Goal: Task Accomplishment & Management: Complete application form

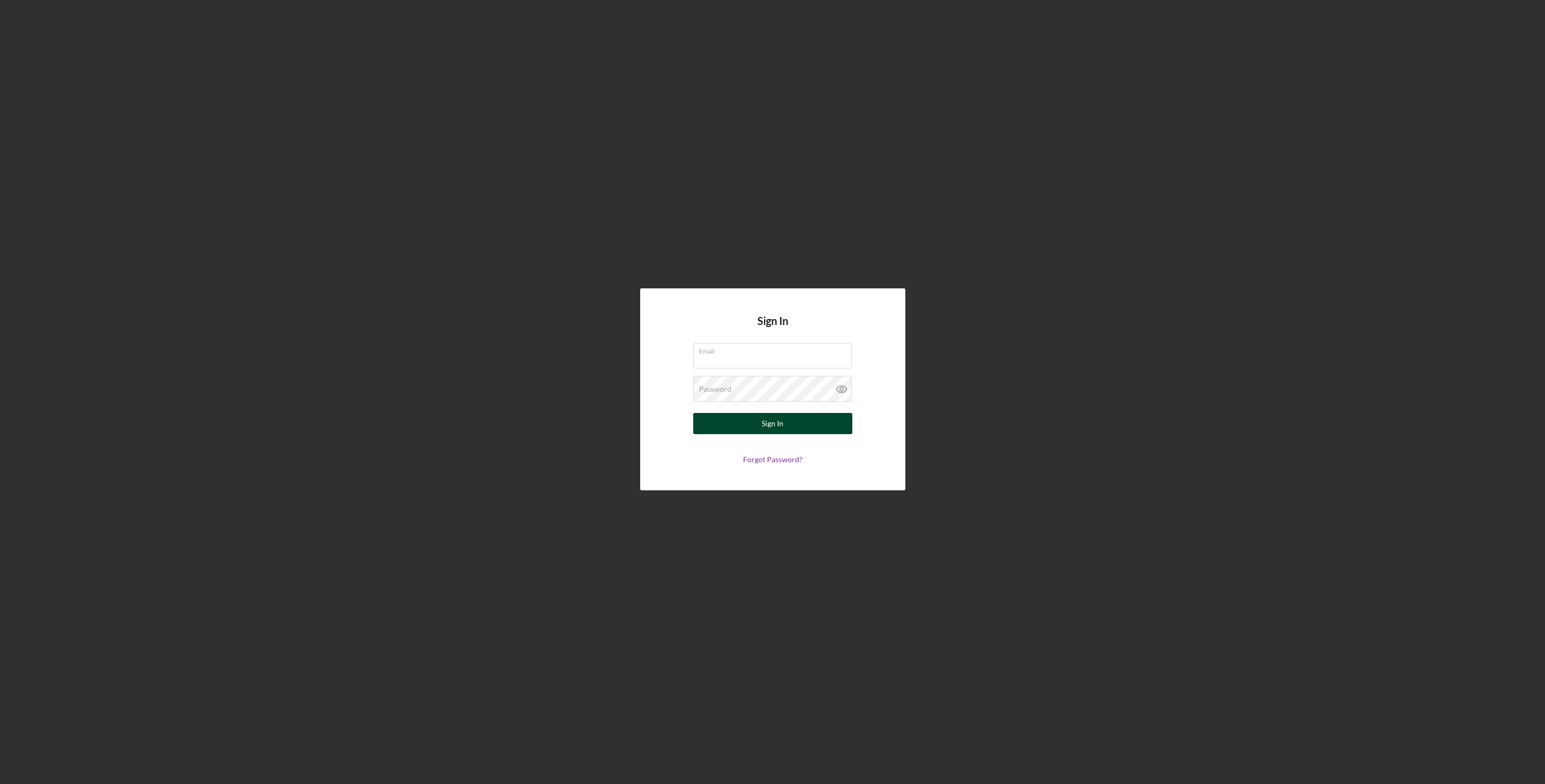
type input "[EMAIL_ADDRESS][DOMAIN_NAME]"
click at [808, 421] on button "Sign In" at bounding box center [772, 424] width 159 height 21
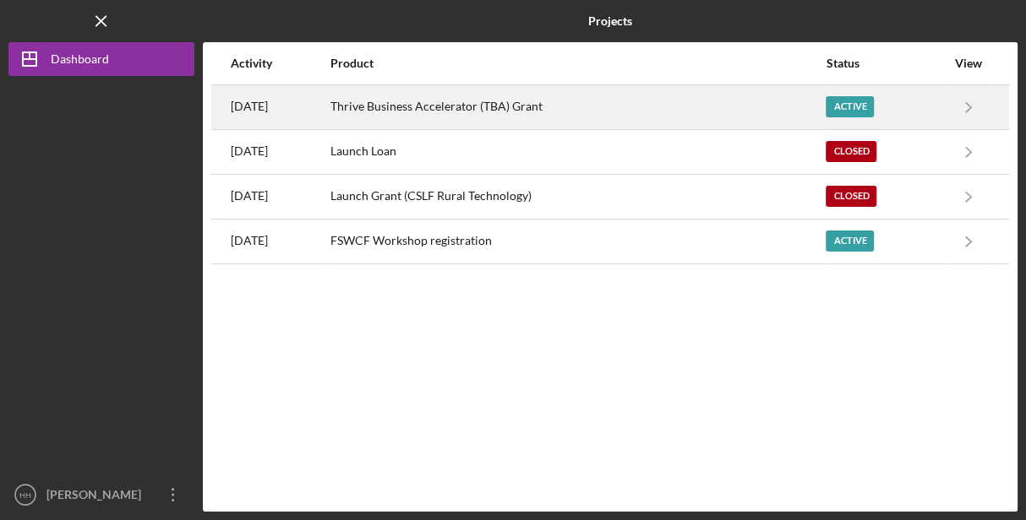
click at [586, 101] on div "Thrive Business Accelerator (TBA) Grant" at bounding box center [576, 107] width 493 height 42
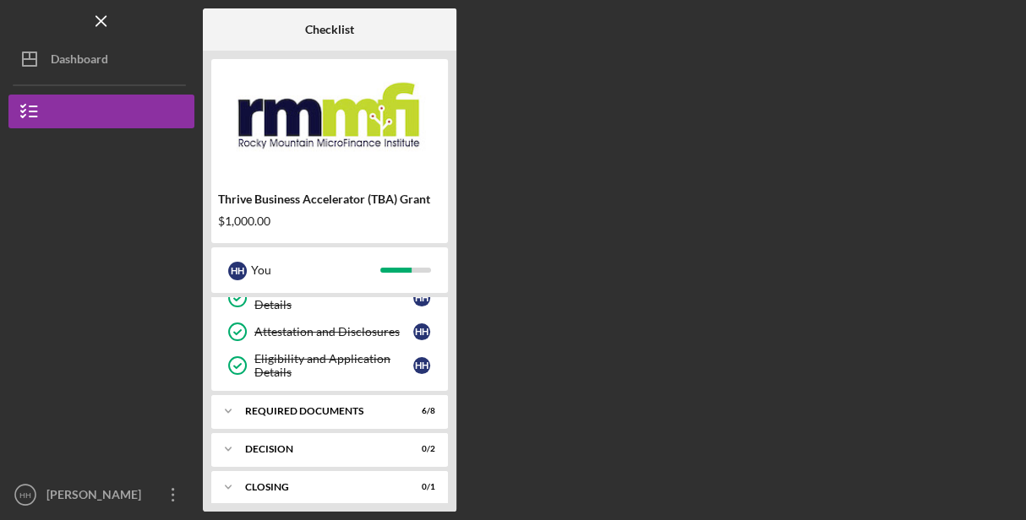
scroll to position [149, 0]
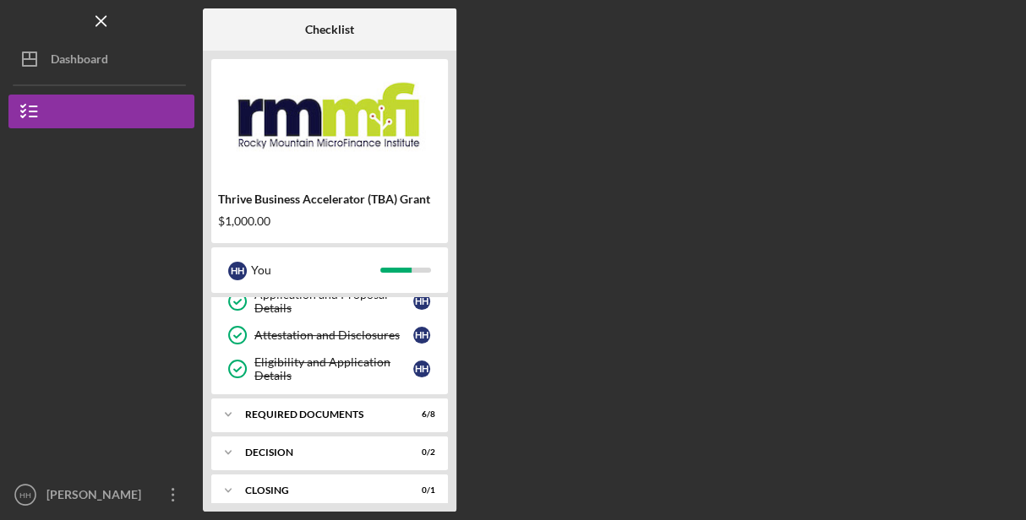
click at [321, 416] on div "REQUIRED DOCUMENTS" at bounding box center [319, 415] width 148 height 10
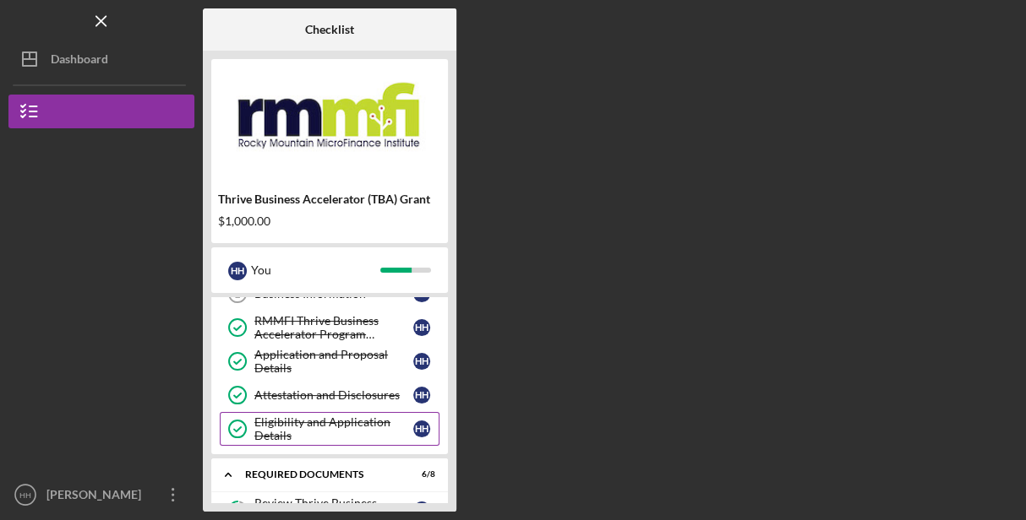
scroll to position [0, 0]
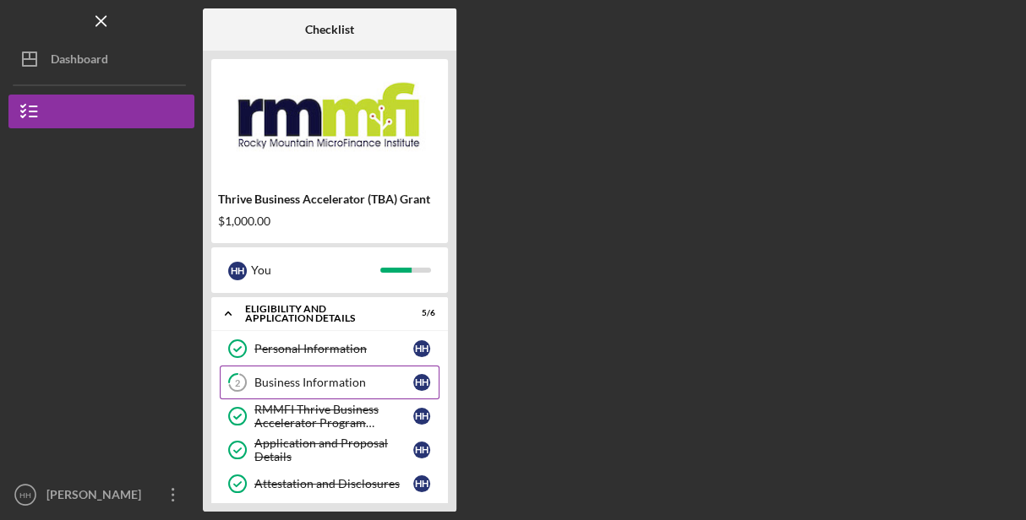
click at [321, 384] on div "Business Information" at bounding box center [333, 383] width 159 height 14
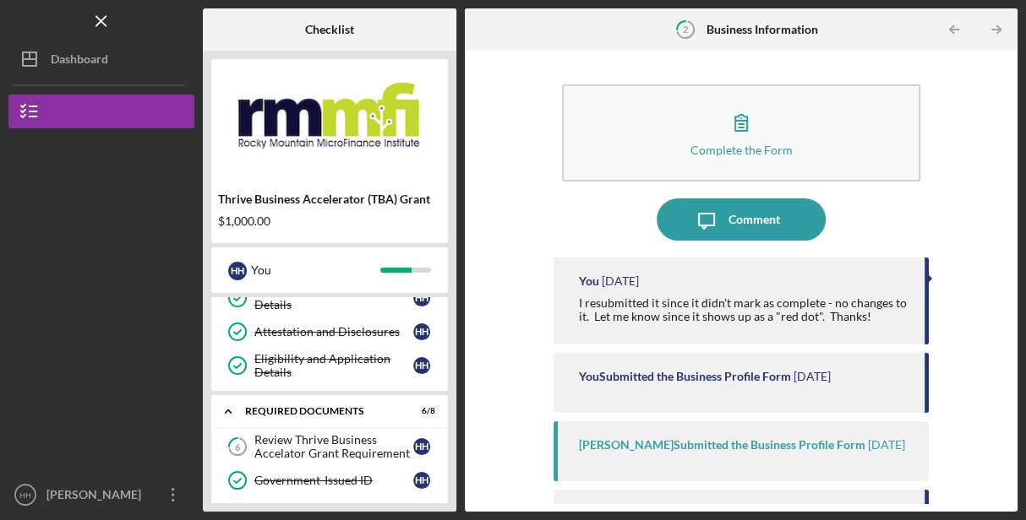
scroll to position [166, 0]
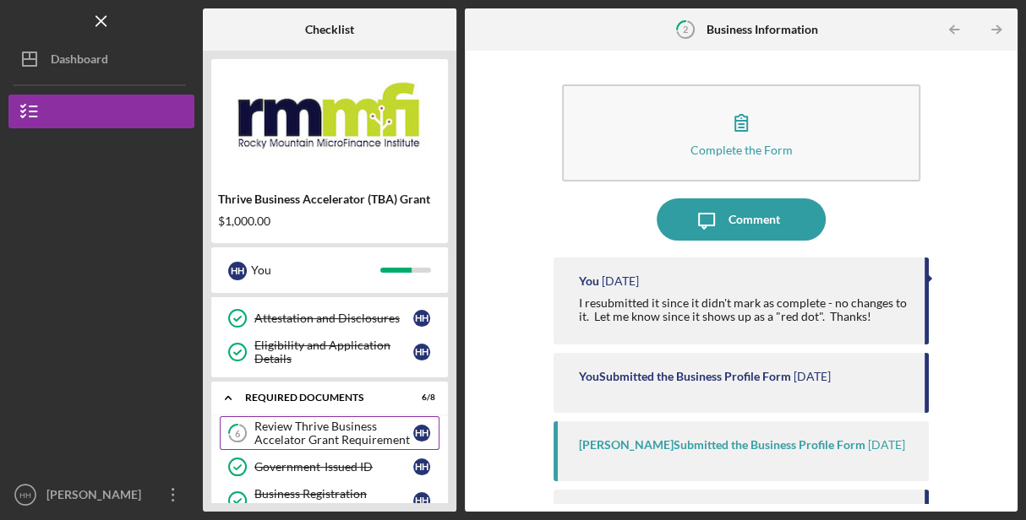
click at [340, 436] on div "Review Thrive Business Accelator Grant Requirement" at bounding box center [333, 433] width 159 height 27
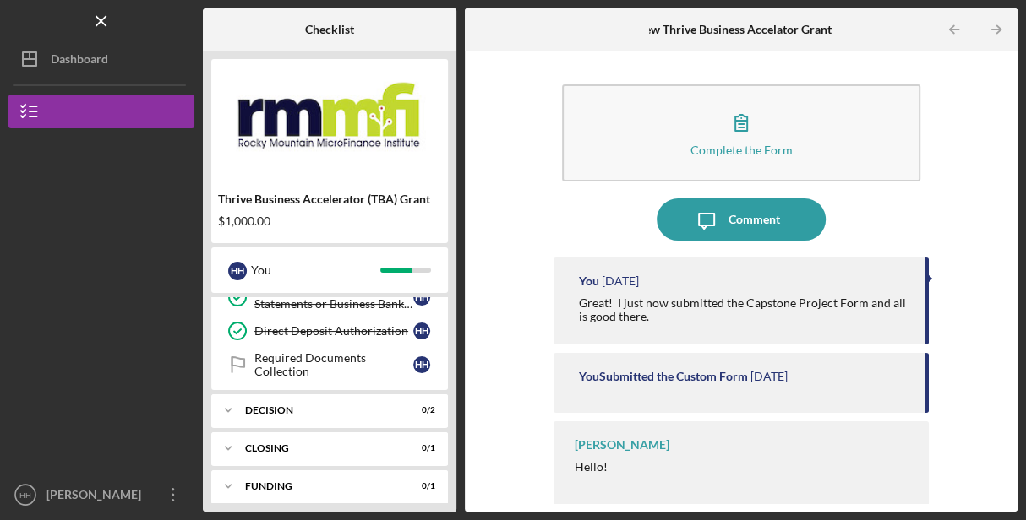
scroll to position [473, 0]
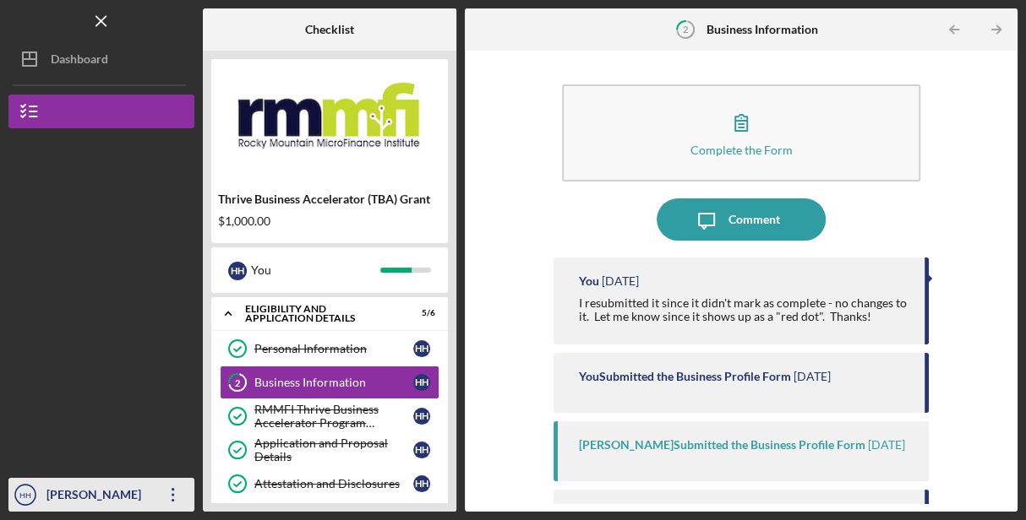
click at [139, 493] on div "Heather Hinsley" at bounding box center [97, 497] width 110 height 38
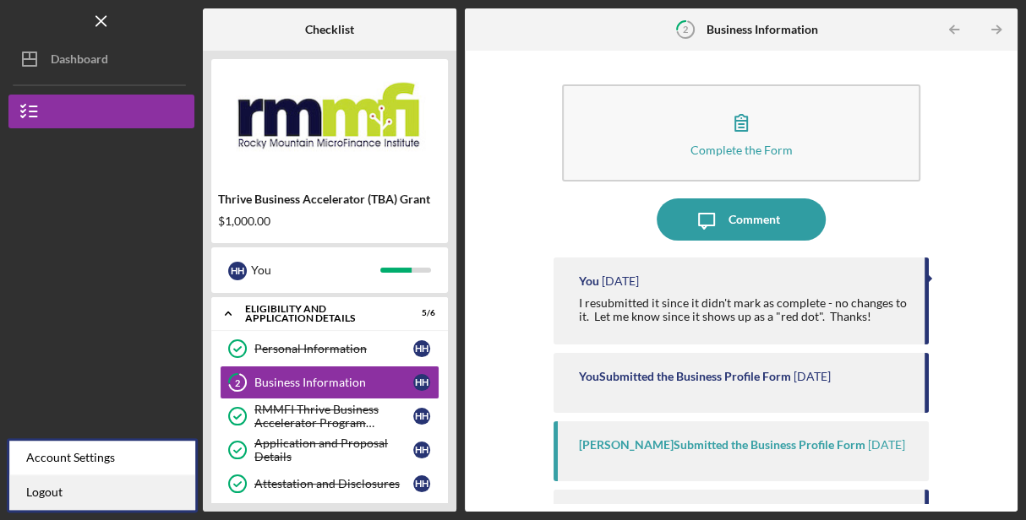
click at [140, 493] on link "Logout" at bounding box center [102, 493] width 186 height 35
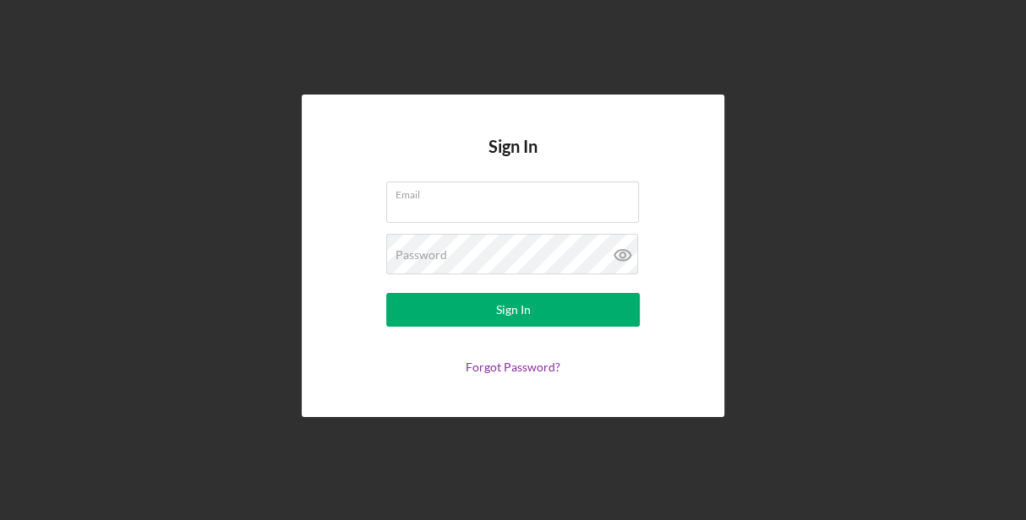
type input "deliciousdetailsdurango@gmail.com"
